Goal: Find specific page/section: Find specific page/section

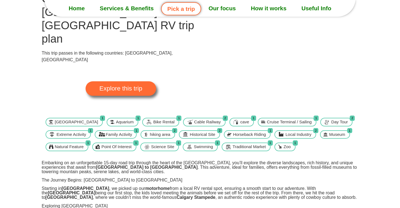
scroll to position [56, 0]
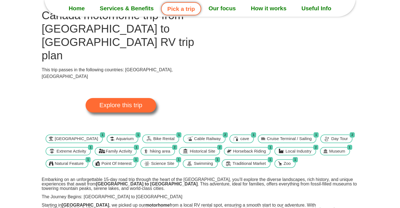
click at [146, 98] on link "Explore this trip" at bounding box center [121, 105] width 71 height 14
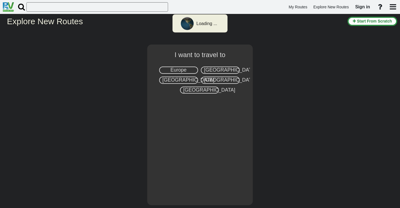
select select "number:8"
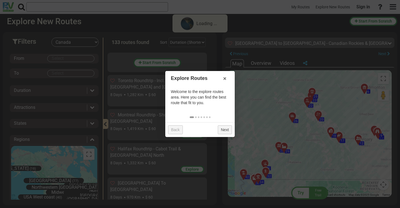
scroll to position [1322, 0]
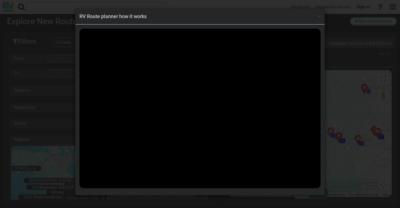
click at [321, 16] on span "×" at bounding box center [319, 15] width 3 height 7
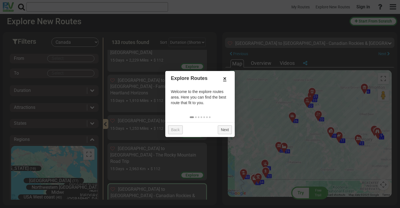
click at [226, 78] on link "×" at bounding box center [225, 78] width 9 height 9
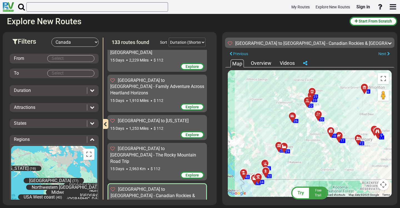
click at [155, 186] on span "Edmonton to Vancouver - Canadian Rockies & BC" at bounding box center [153, 195] width 85 height 18
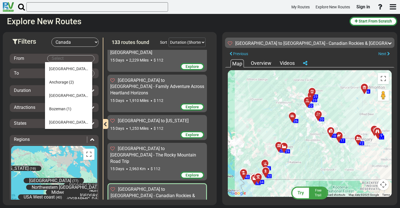
click at [82, 60] on body "My Routes Explore New Routes Sign in ×" at bounding box center [200, 104] width 400 height 208
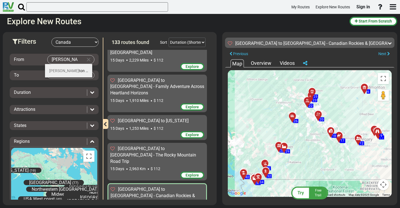
click at [64, 70] on span "Edmon ton" at bounding box center [67, 70] width 36 height 4
type input "[GEOGRAPHIC_DATA]"
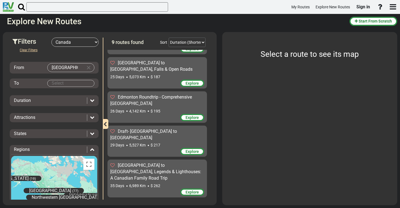
scroll to position [169, 0]
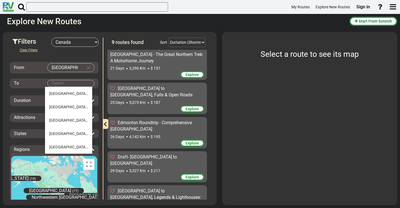
click at [57, 82] on body "My Routes Explore New Routes Sign in ×" at bounding box center [200, 104] width 400 height 208
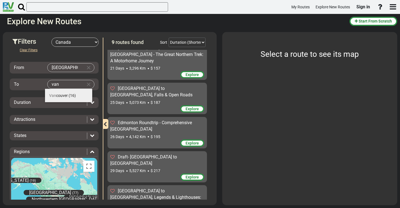
click at [63, 92] on li "Van couver (16)" at bounding box center [68, 95] width 47 height 13
type input "Vancouver"
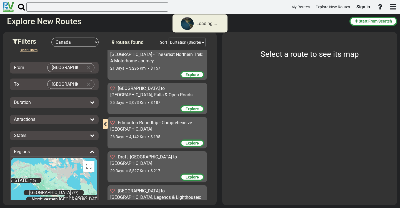
scroll to position [0, 0]
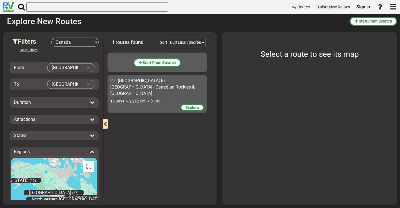
click at [5, 113] on div "Filters -- Select Destination -- Europe United States Canada Australia New Zeal…" at bounding box center [110, 118] width 214 height 173
click at [170, 82] on span "Edmonton to Vancouver - Canadian Rockies & BC" at bounding box center [152, 87] width 85 height 18
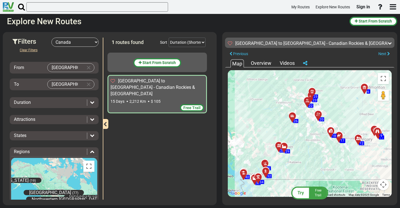
click at [91, 103] on icon at bounding box center [92, 102] width 4 height 4
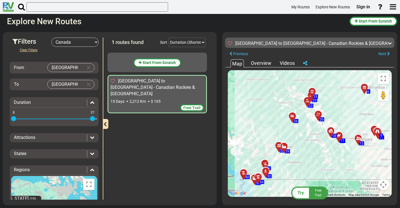
click at [91, 103] on icon at bounding box center [92, 102] width 4 height 4
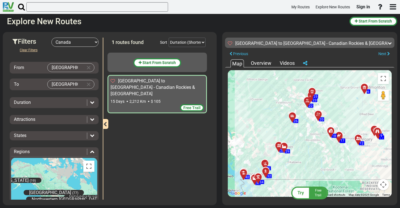
click at [92, 122] on div at bounding box center [91, 119] width 8 height 6
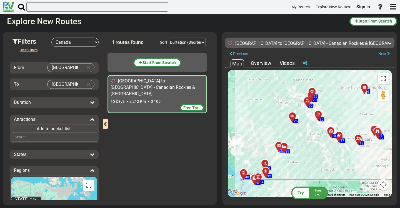
click at [92, 122] on div at bounding box center [91, 119] width 8 height 6
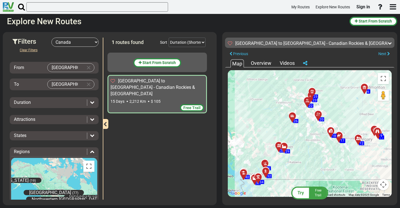
click at [90, 135] on icon at bounding box center [92, 135] width 4 height 4
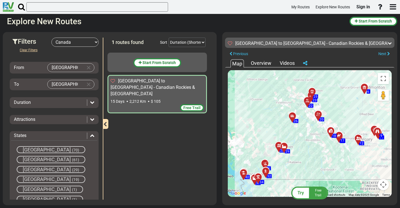
click at [163, 130] on div "Start From Scratch Edmonton to Vancouver - Canadian Rockies & BC 15 Days 2,212 …" at bounding box center [159, 125] width 102 height 150
click at [265, 62] on div "Overview" at bounding box center [261, 63] width 23 height 7
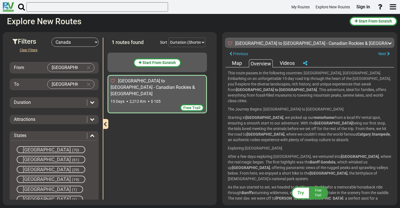
click at [290, 63] on div "Videos" at bounding box center [288, 63] width 18 height 7
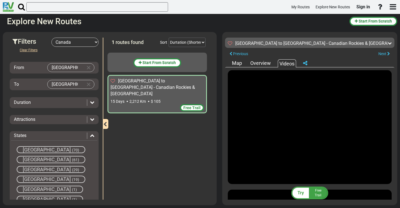
click at [235, 63] on div "Map" at bounding box center [237, 63] width 13 height 7
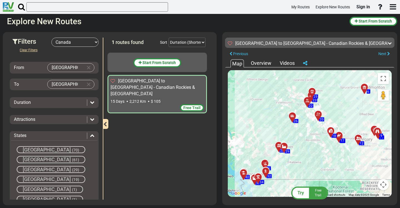
click at [235, 63] on div "Map" at bounding box center [237, 63] width 13 height 8
click at [188, 43] on select "Durtation (Shortest) Durtation (Longest) Distance (Shortest) Distance (Longest)…" at bounding box center [187, 42] width 37 height 9
click at [91, 120] on icon at bounding box center [92, 119] width 4 height 4
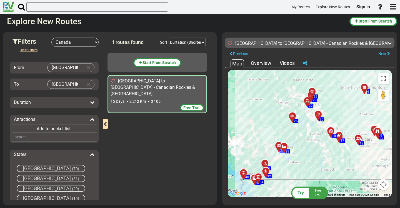
click at [91, 120] on icon at bounding box center [92, 119] width 4 height 4
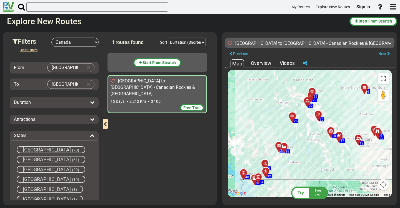
click at [90, 118] on icon at bounding box center [92, 119] width 4 height 4
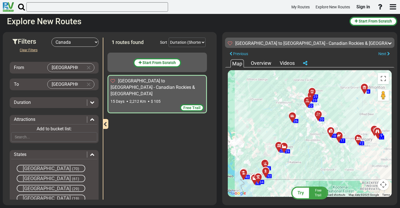
click at [90, 118] on icon at bounding box center [92, 119] width 4 height 4
